Goal: Transaction & Acquisition: Subscribe to service/newsletter

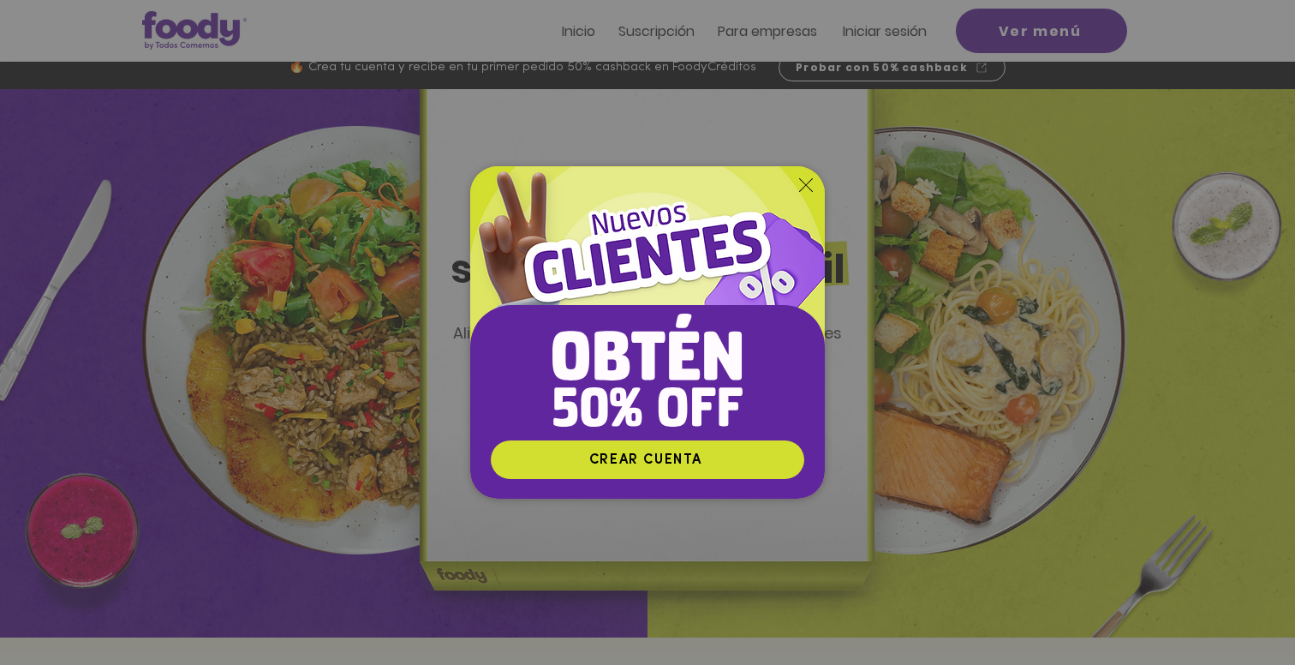
click at [806, 188] on icon "Volver al sitio" at bounding box center [806, 185] width 14 height 14
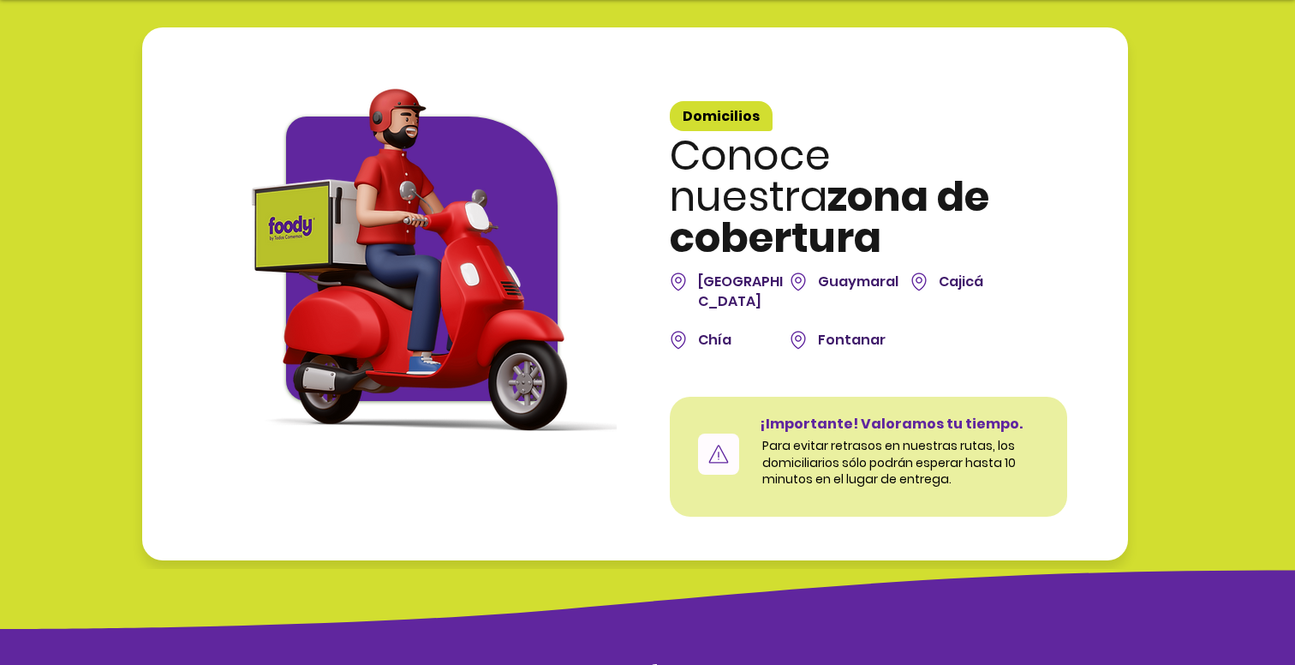
scroll to position [4693, 0]
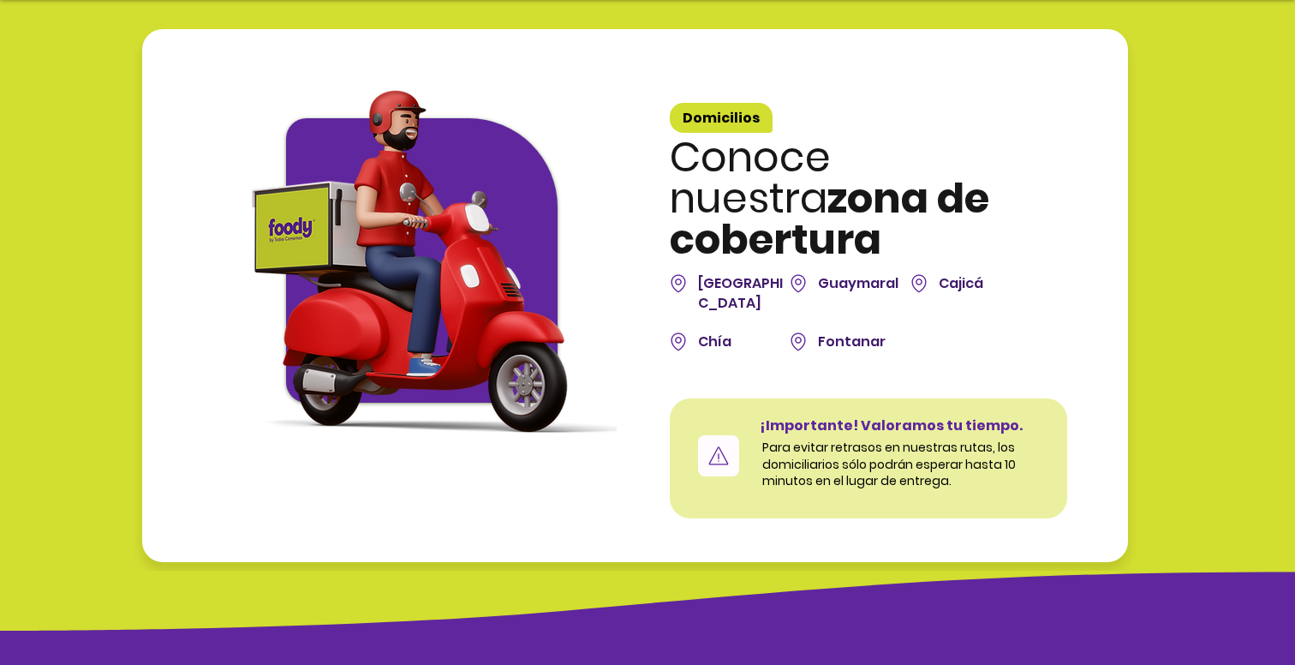
click at [689, 199] on div at bounding box center [635, 295] width 986 height 533
click at [704, 273] on span "Bogotá" at bounding box center [740, 292] width 85 height 39
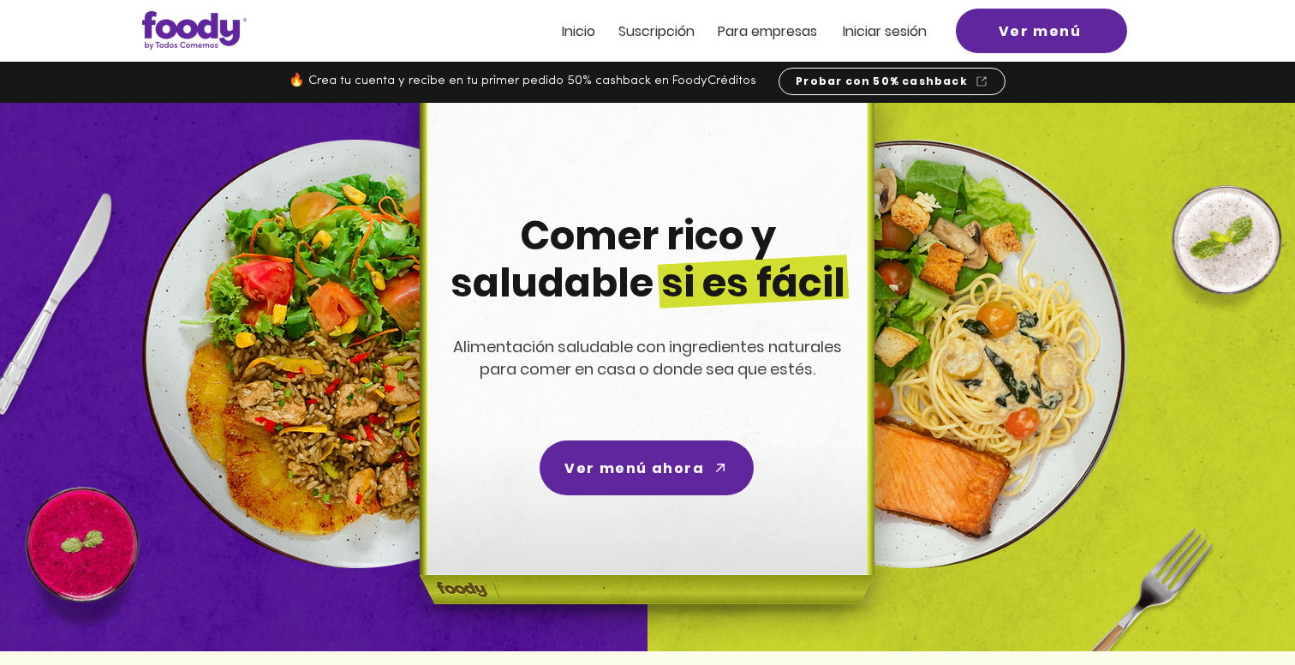
scroll to position [0, 0]
click at [648, 28] on span "Suscripción" at bounding box center [656, 31] width 76 height 20
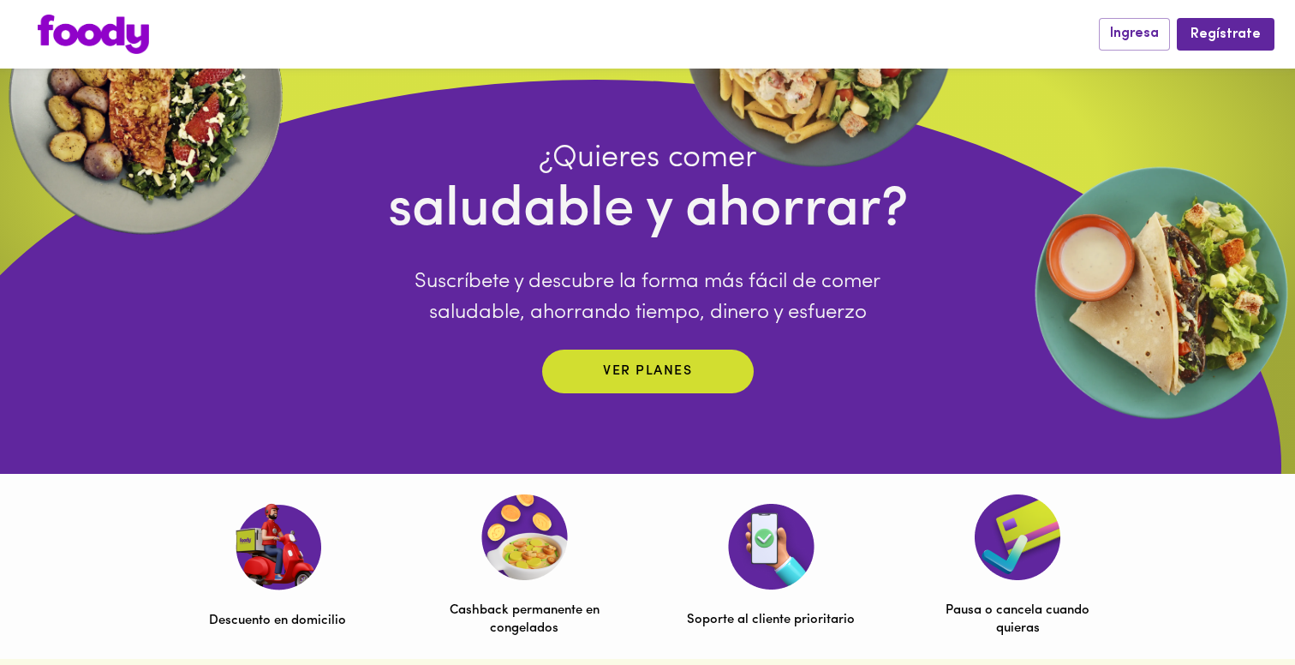
scroll to position [153, 0]
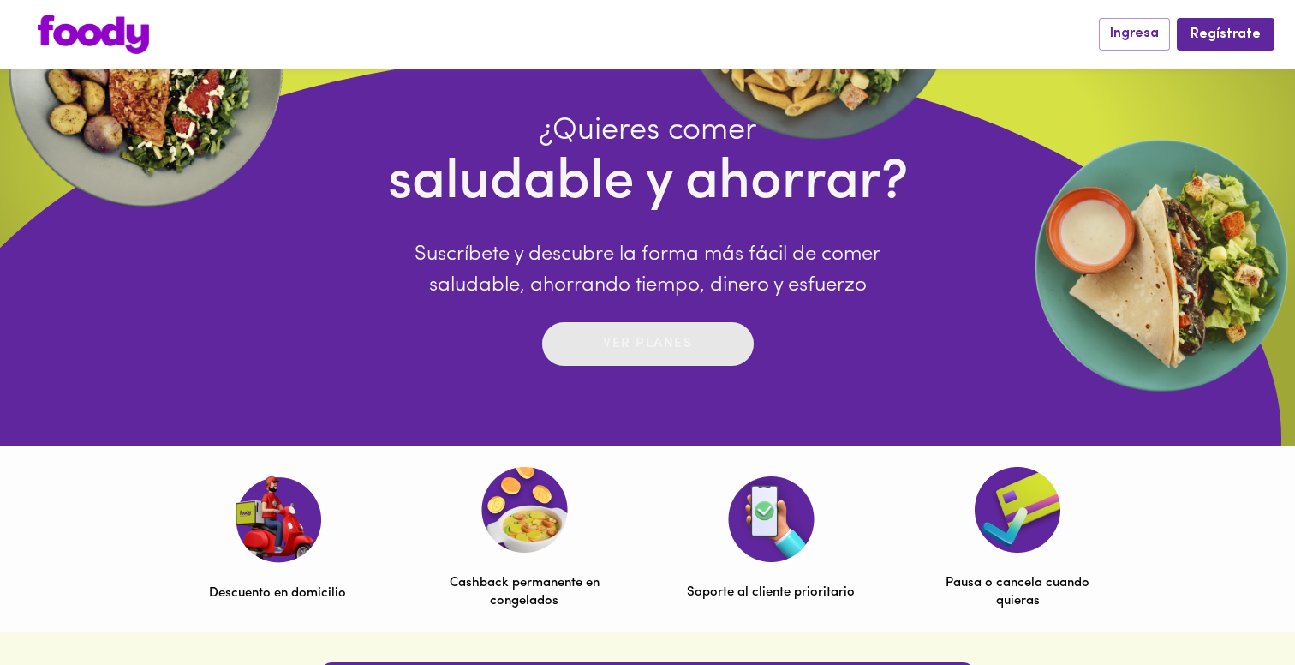
click at [689, 357] on div "Ver planes" at bounding box center [647, 344] width 89 height 27
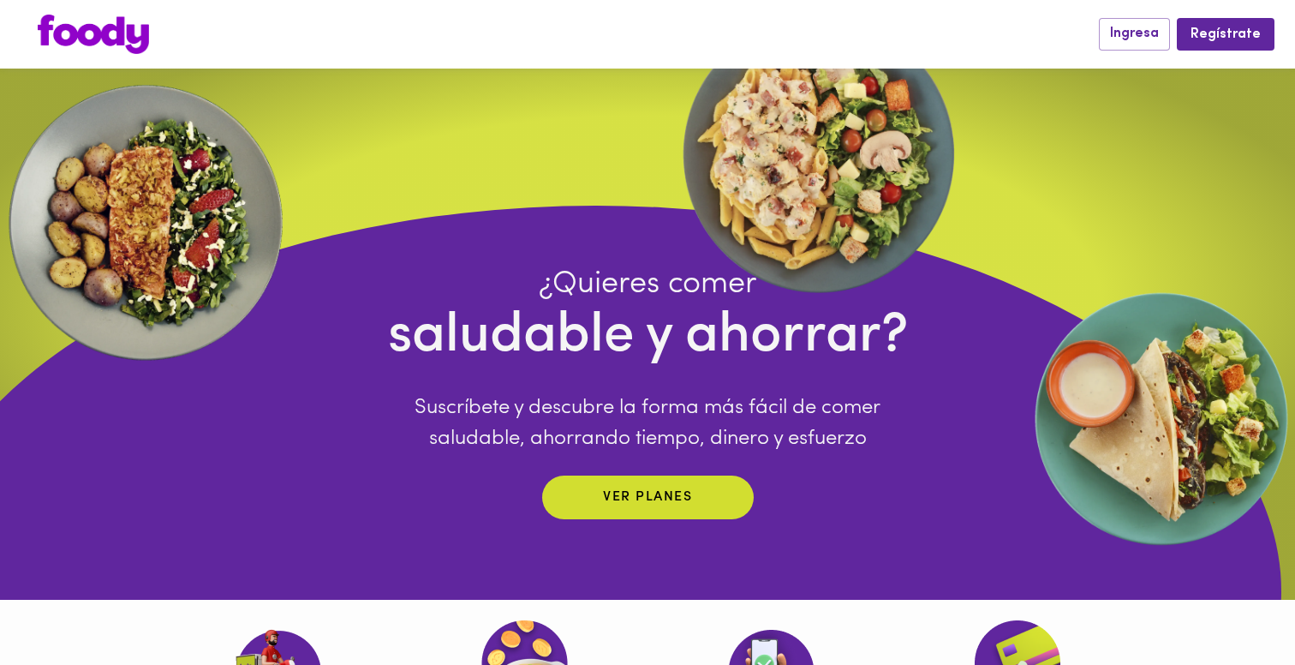
scroll to position [0, 0]
click at [1207, 41] on span "Regístrate" at bounding box center [1225, 35] width 70 height 16
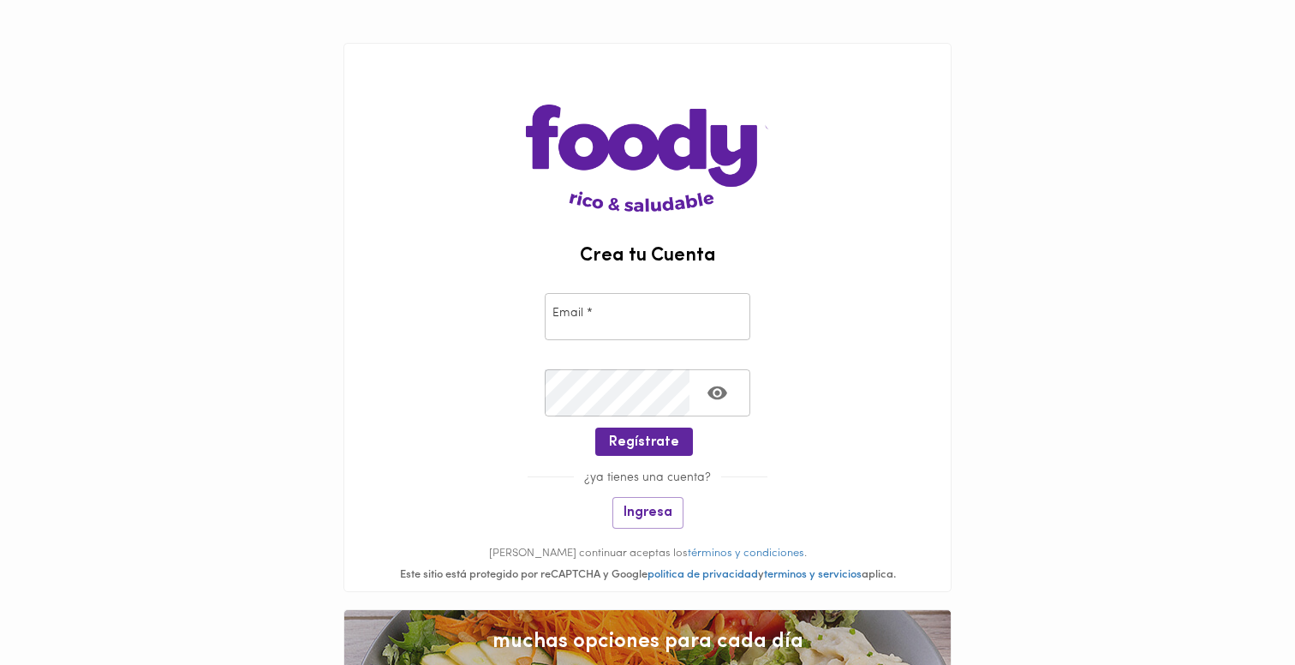
click at [574, 330] on input "email" at bounding box center [648, 316] width 206 height 47
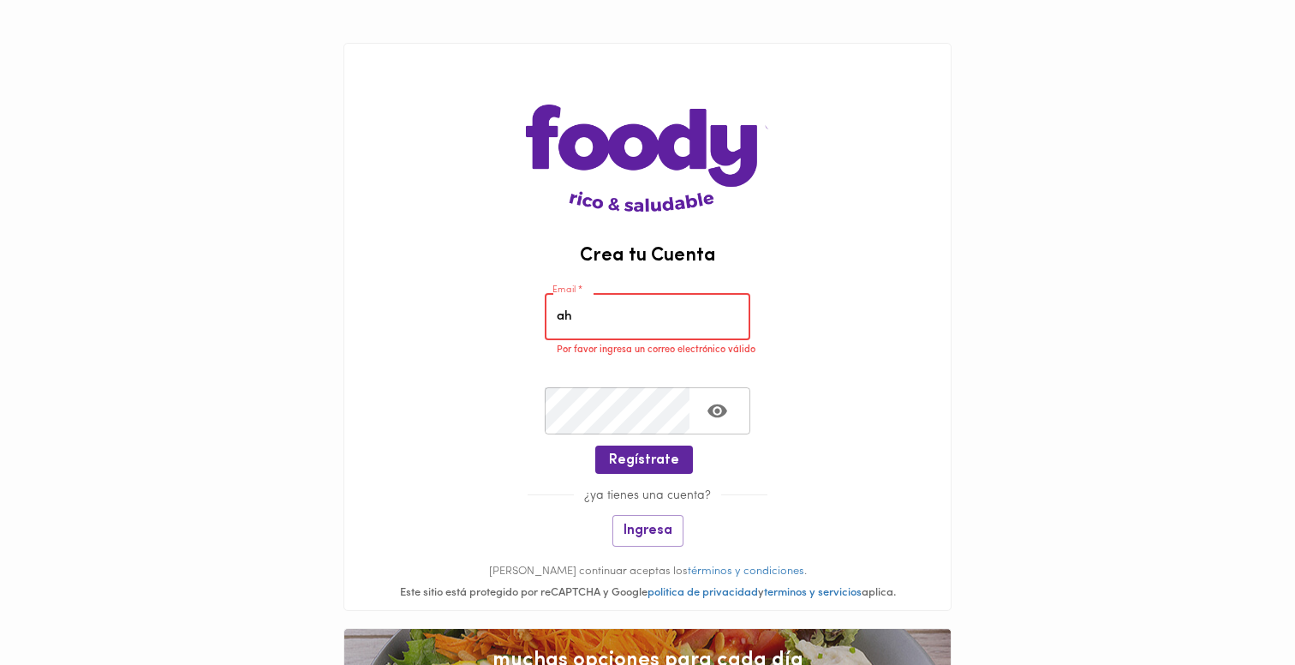
type input "a"
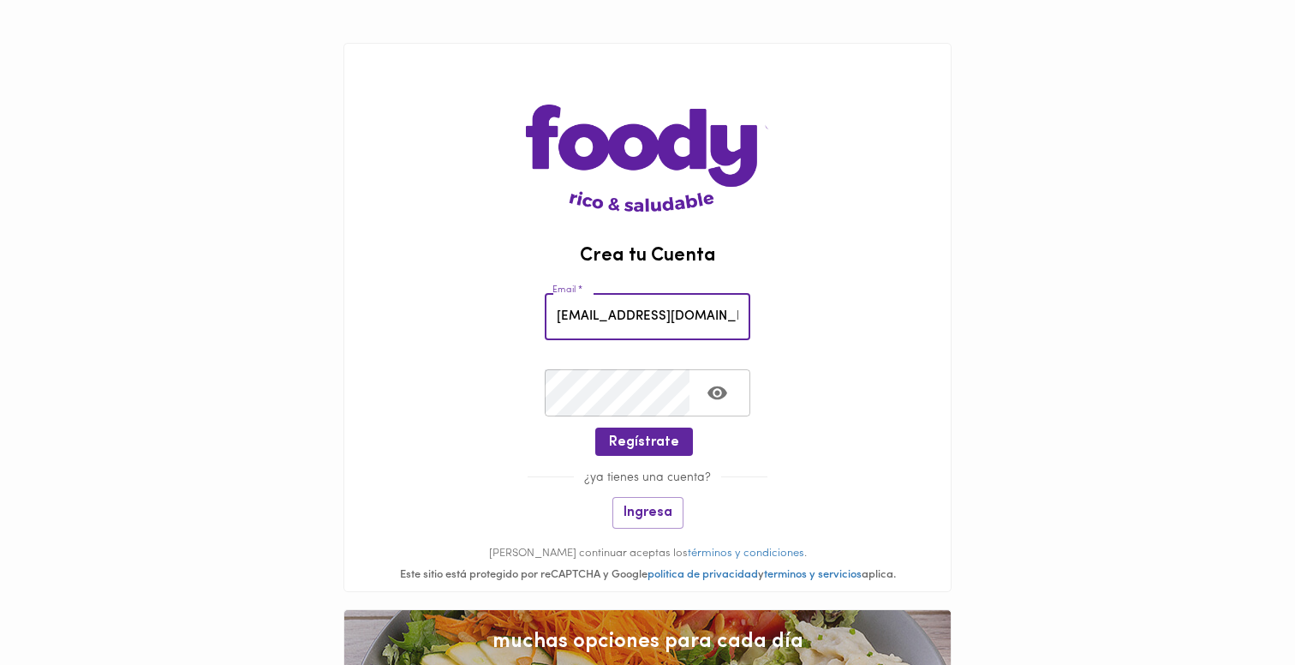
type input "jalexanderg@gmail.com"
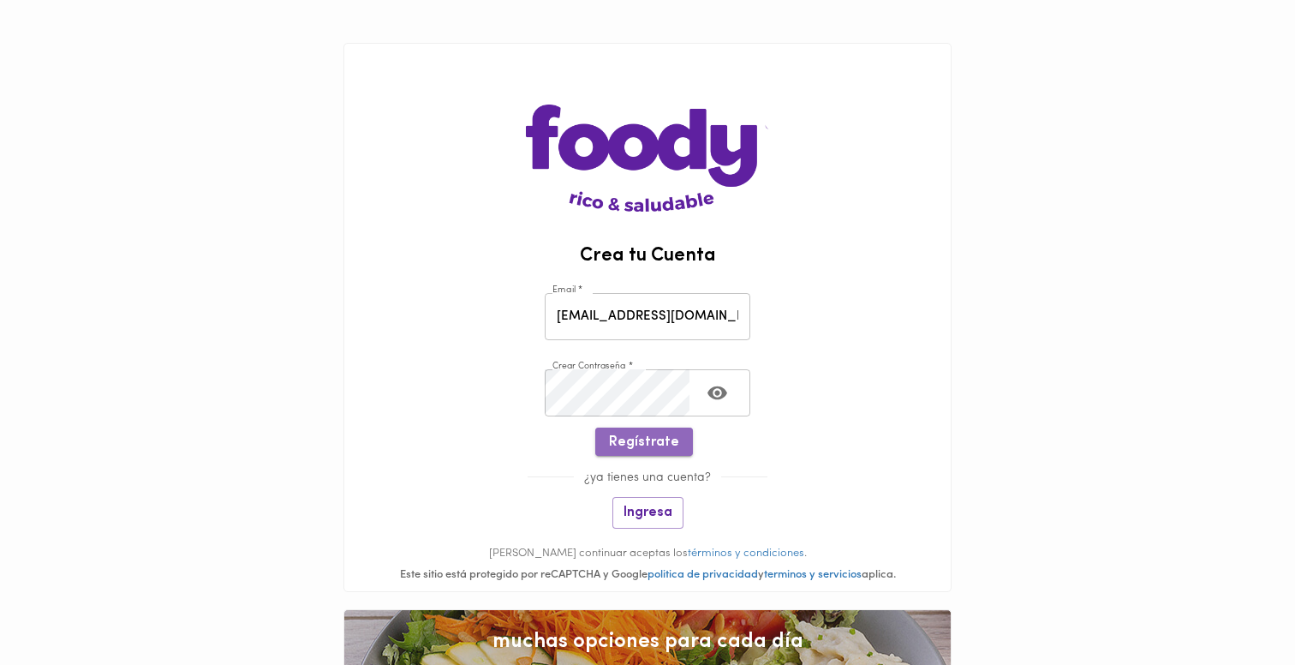
click at [647, 444] on span "Regístrate" at bounding box center [644, 442] width 70 height 16
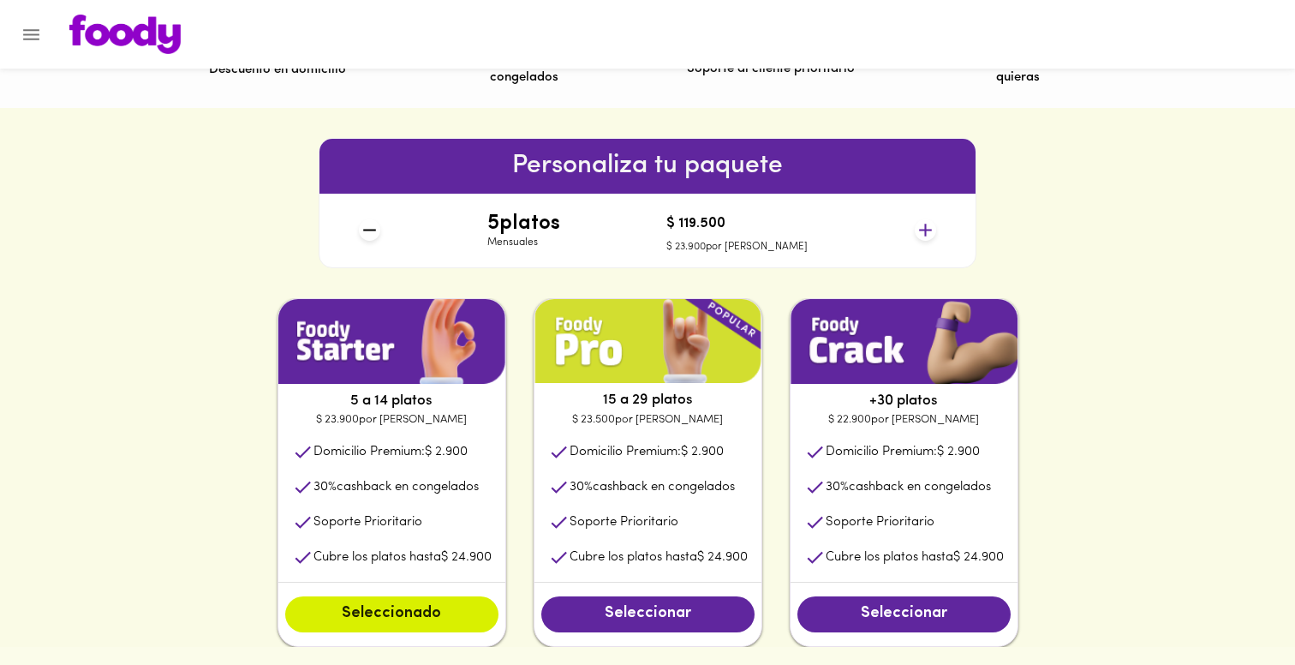
scroll to position [688, 0]
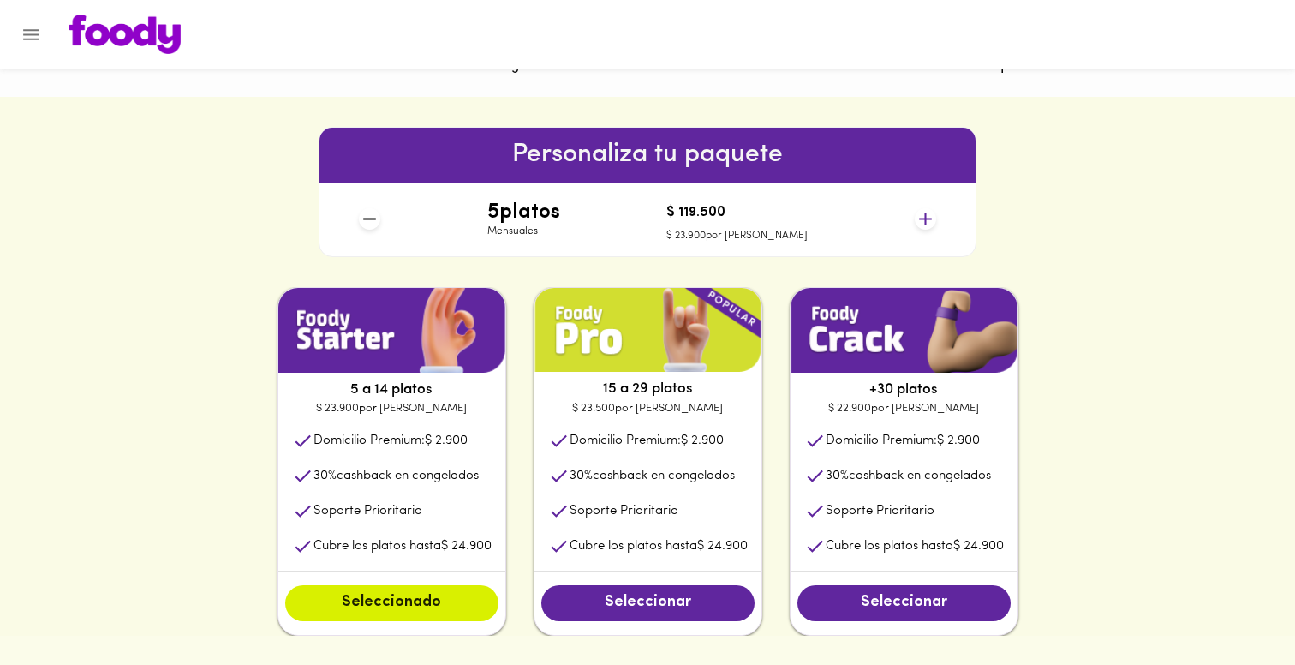
click at [370, 221] on icon at bounding box center [369, 218] width 21 height 21
click at [921, 224] on icon at bounding box center [925, 218] width 21 height 21
click at [376, 219] on icon at bounding box center [369, 218] width 21 height 21
click at [930, 221] on icon at bounding box center [925, 218] width 21 height 21
click at [385, 601] on span "Seleccionado" at bounding box center [391, 602] width 179 height 19
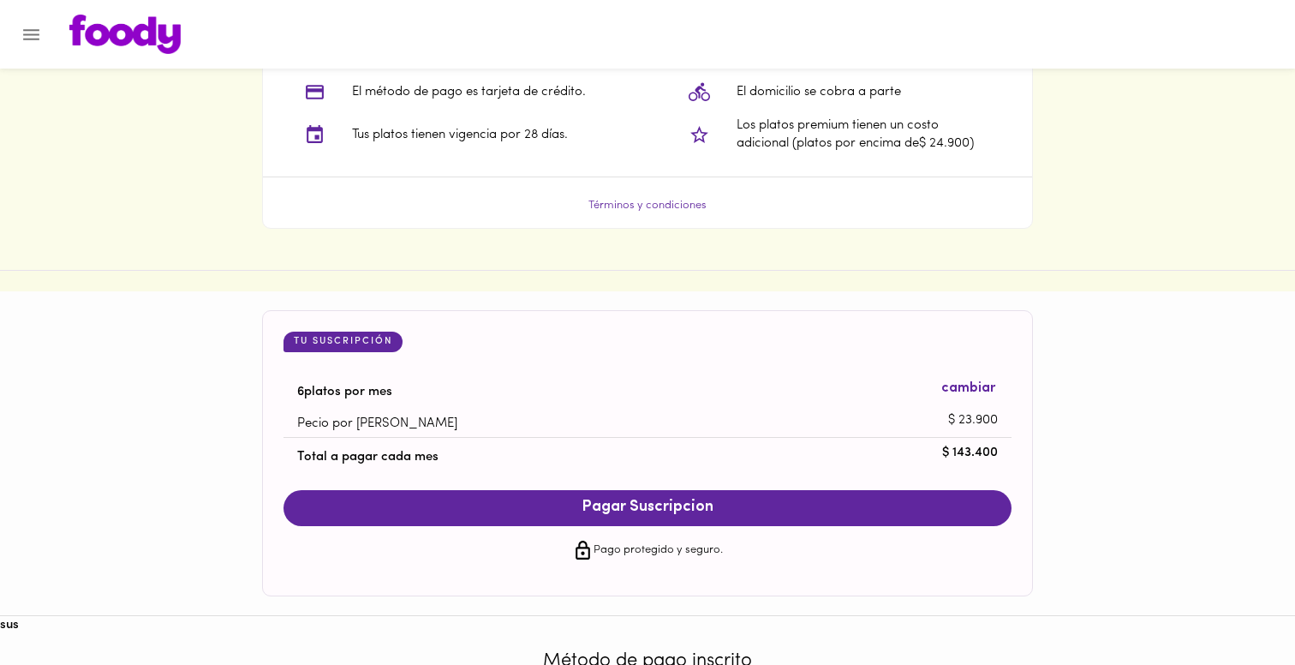
scroll to position [1480, 0]
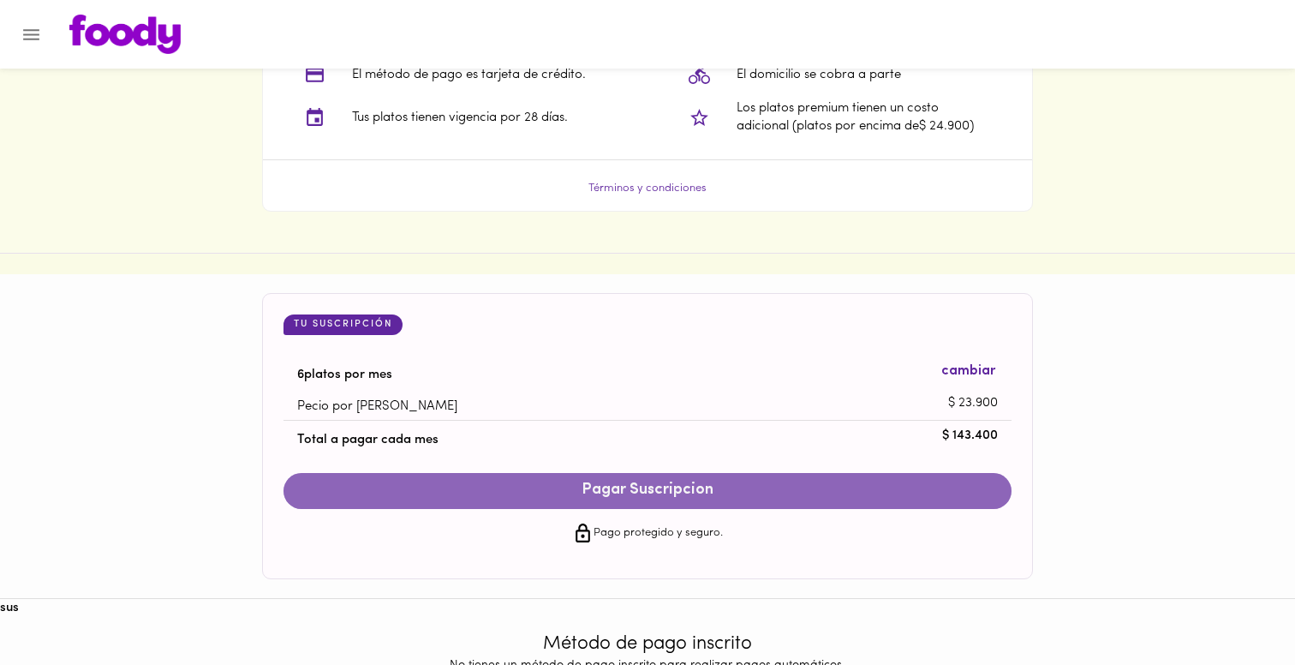
click at [685, 489] on span "Pagar Suscripcion" at bounding box center [648, 490] width 694 height 19
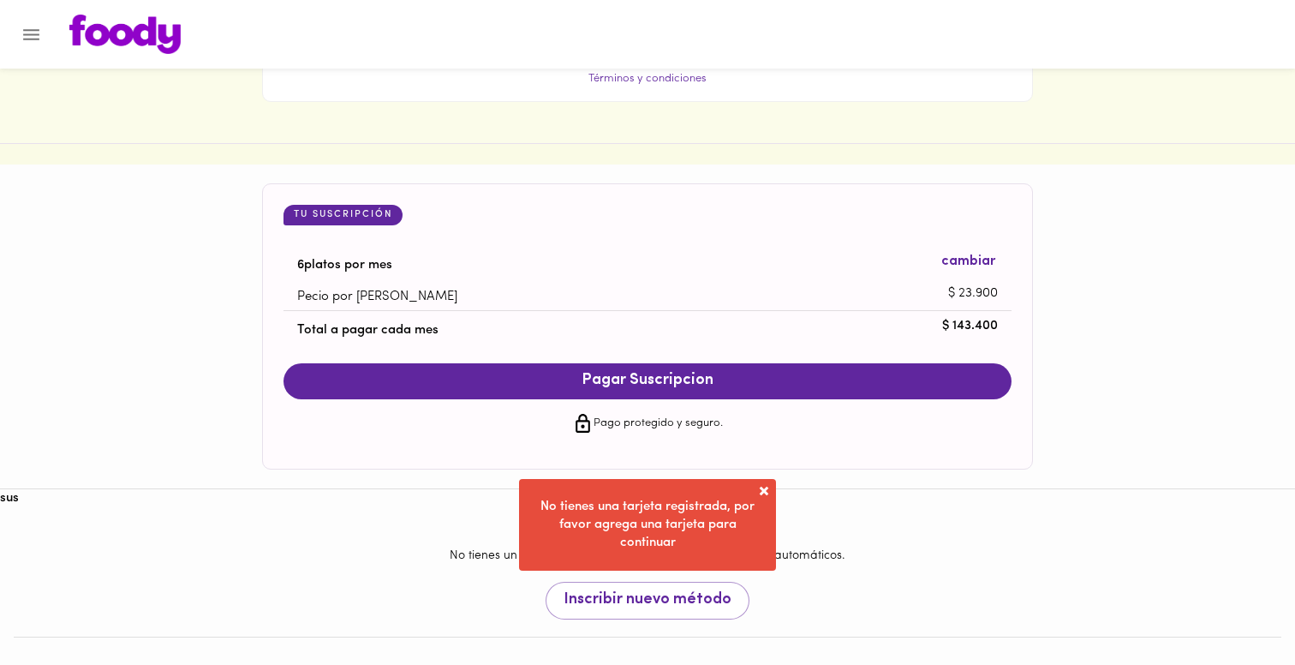
scroll to position [1588, 0]
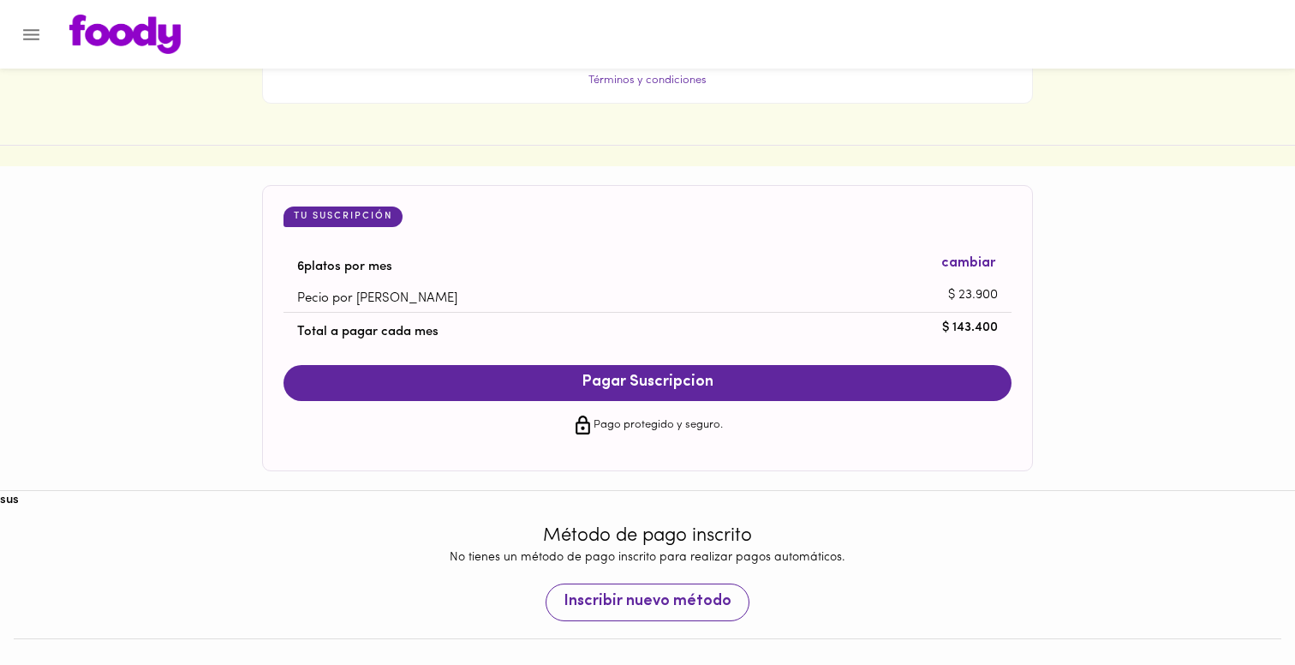
click at [631, 598] on span "Inscribir nuevo método" at bounding box center [647, 602] width 168 height 19
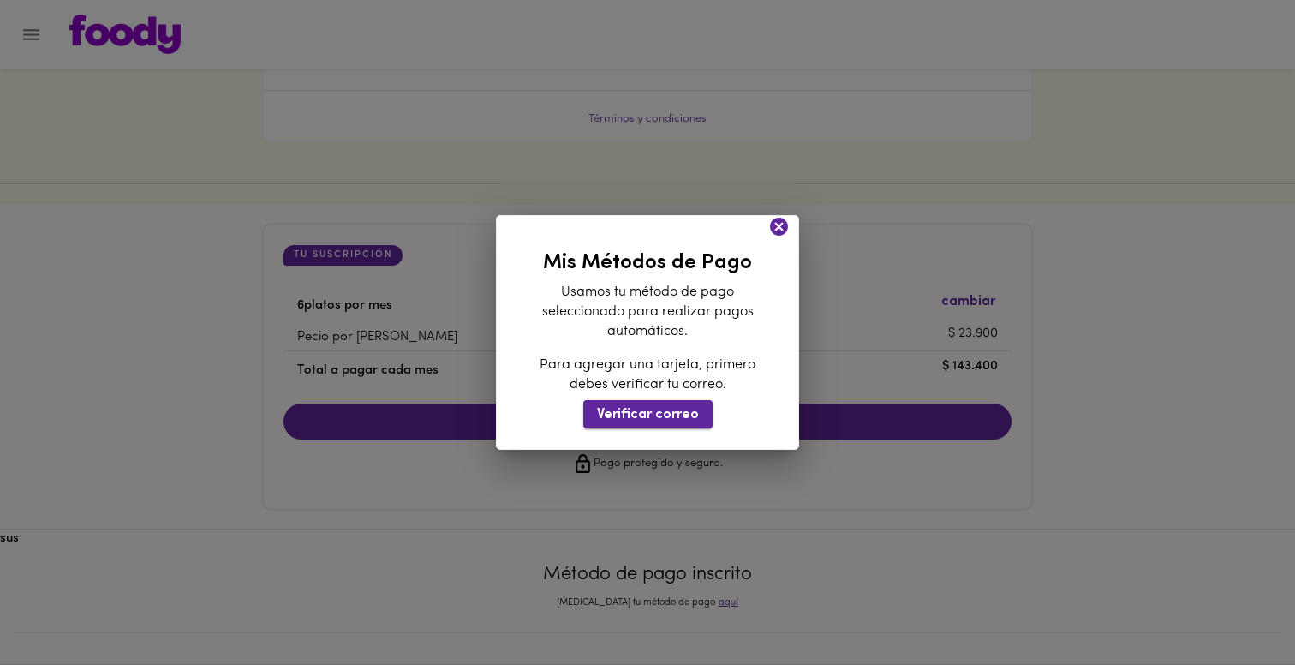
scroll to position [1543, 0]
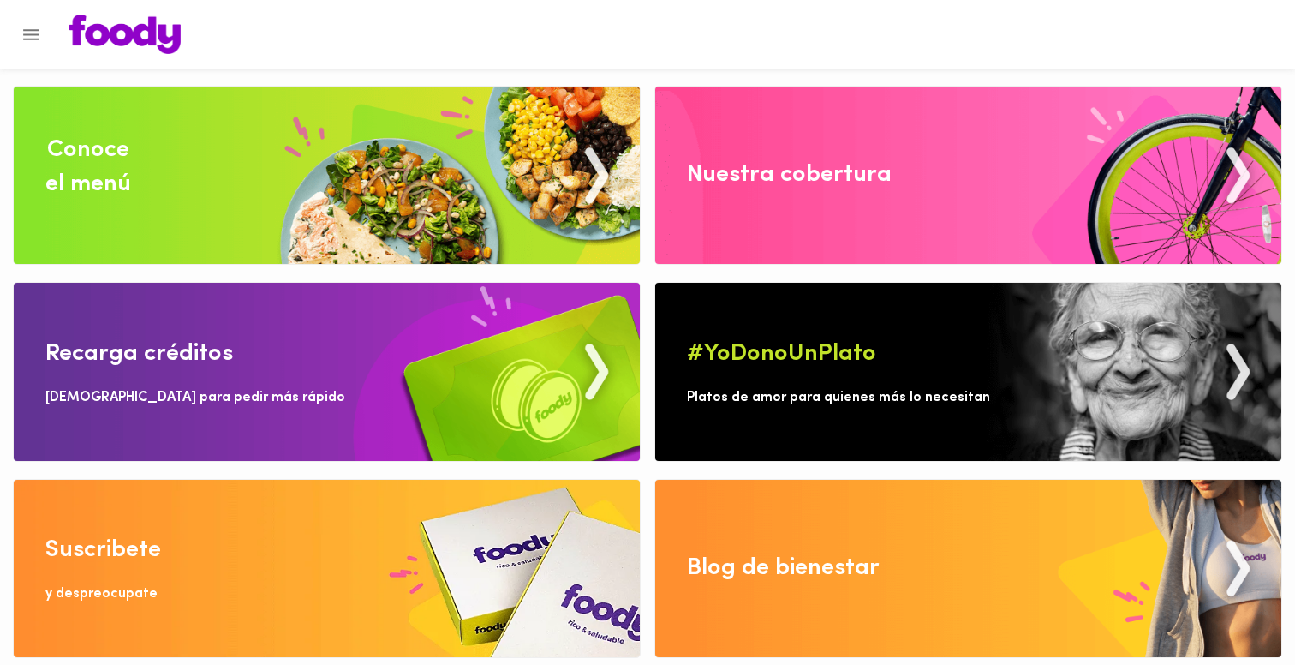
click at [788, 182] on div "Nuestra cobertura" at bounding box center [789, 175] width 205 height 34
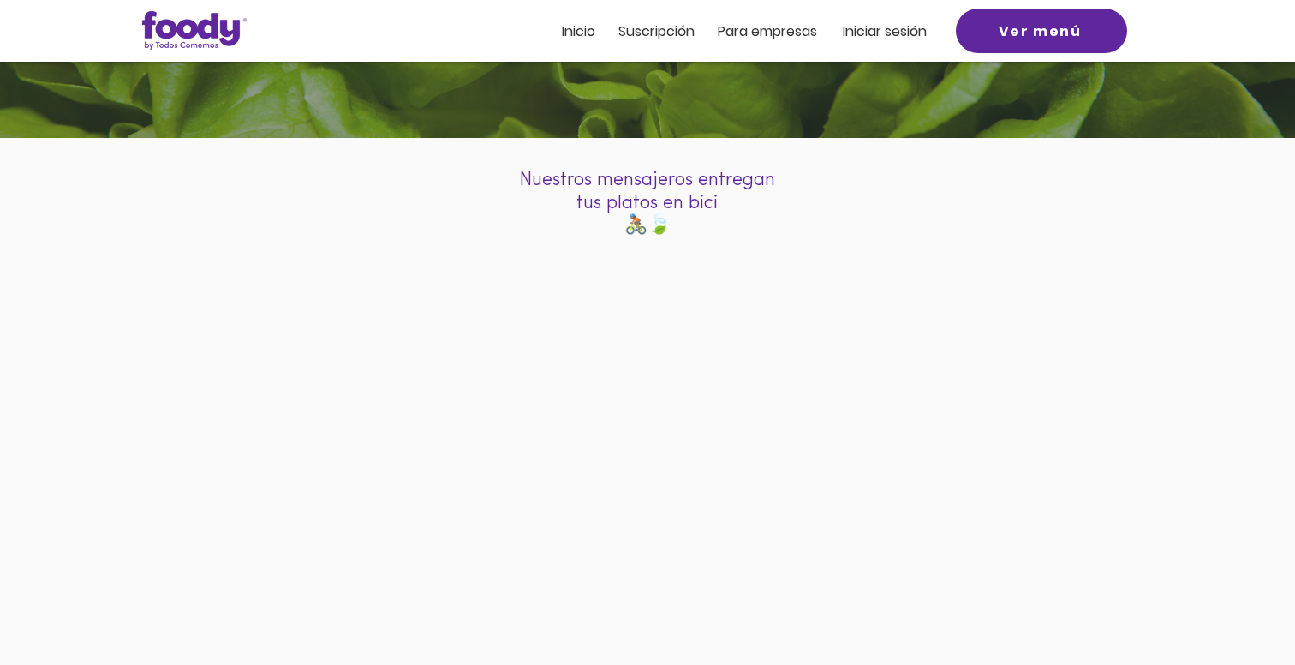
scroll to position [112, 0]
click at [886, 38] on span "Iniciar sesión" at bounding box center [885, 31] width 84 height 20
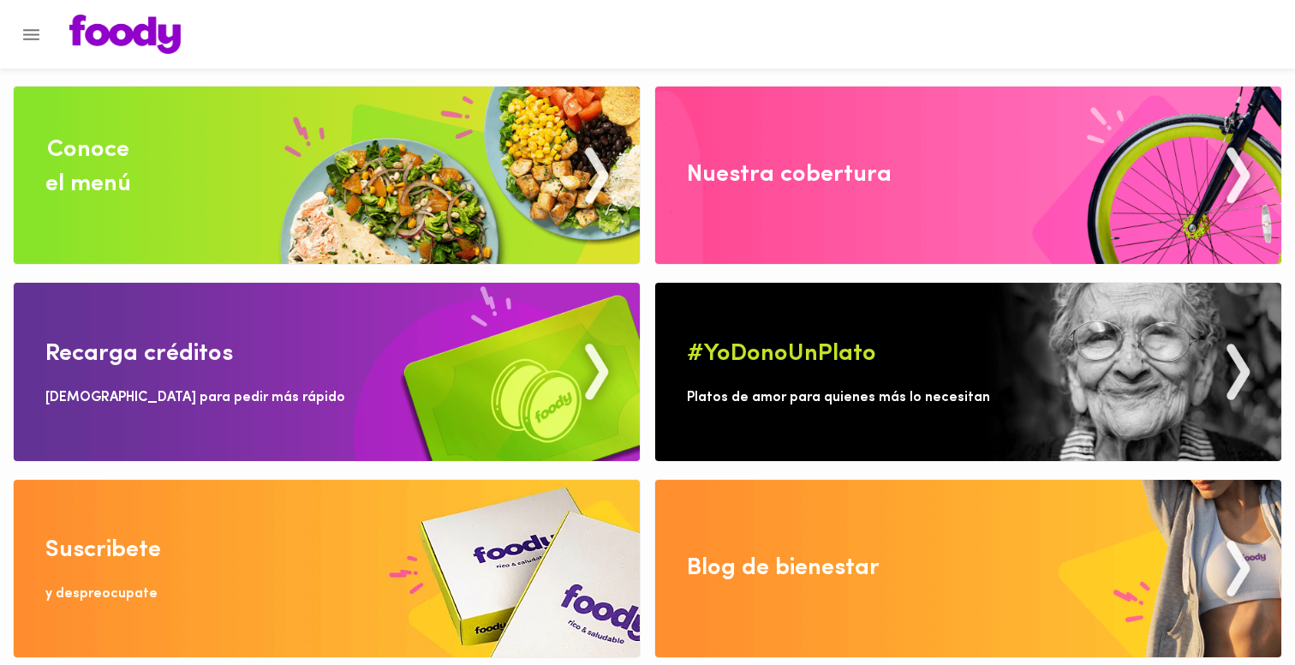
click at [355, 209] on img at bounding box center [327, 174] width 626 height 177
